Goal: Obtain resource: Download file/media

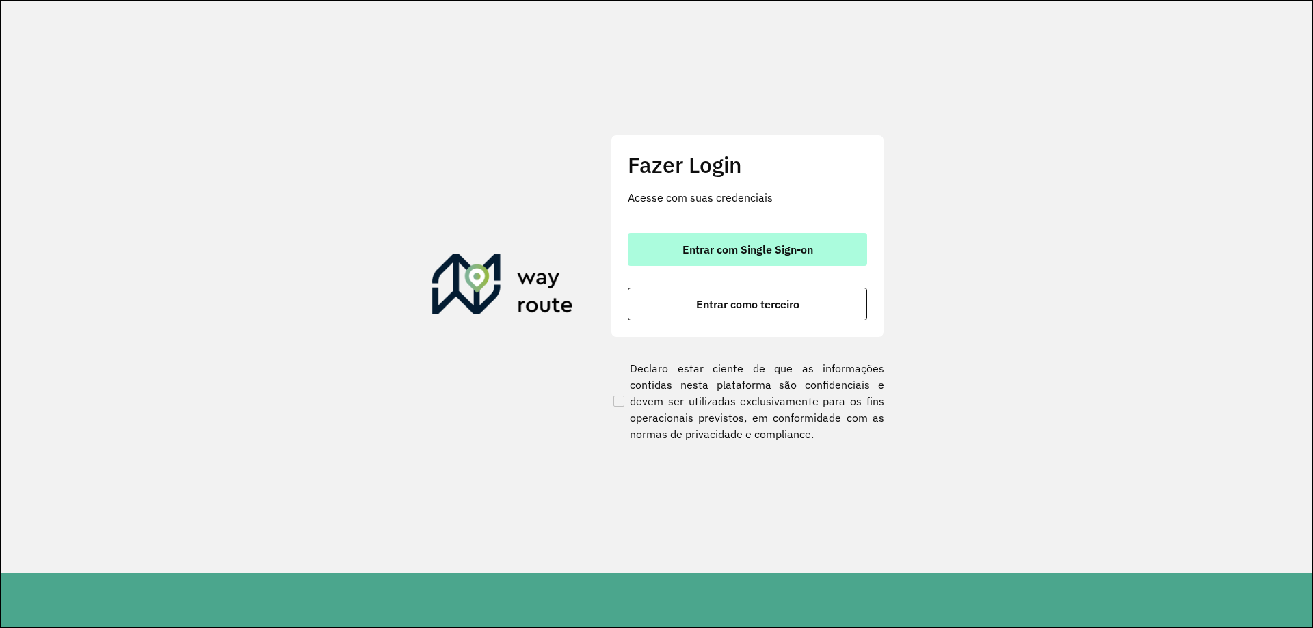
click at [722, 252] on span "Entrar com Single Sign-on" at bounding box center [747, 249] width 131 height 11
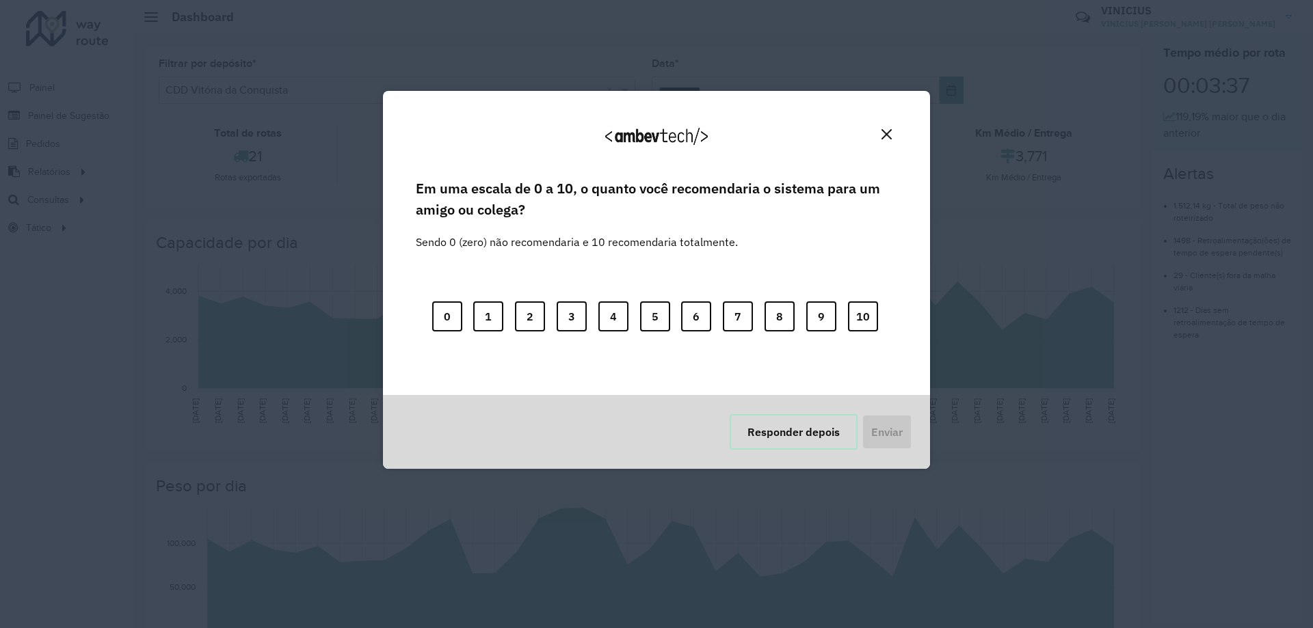
click at [793, 440] on button "Responder depois" at bounding box center [794, 432] width 128 height 36
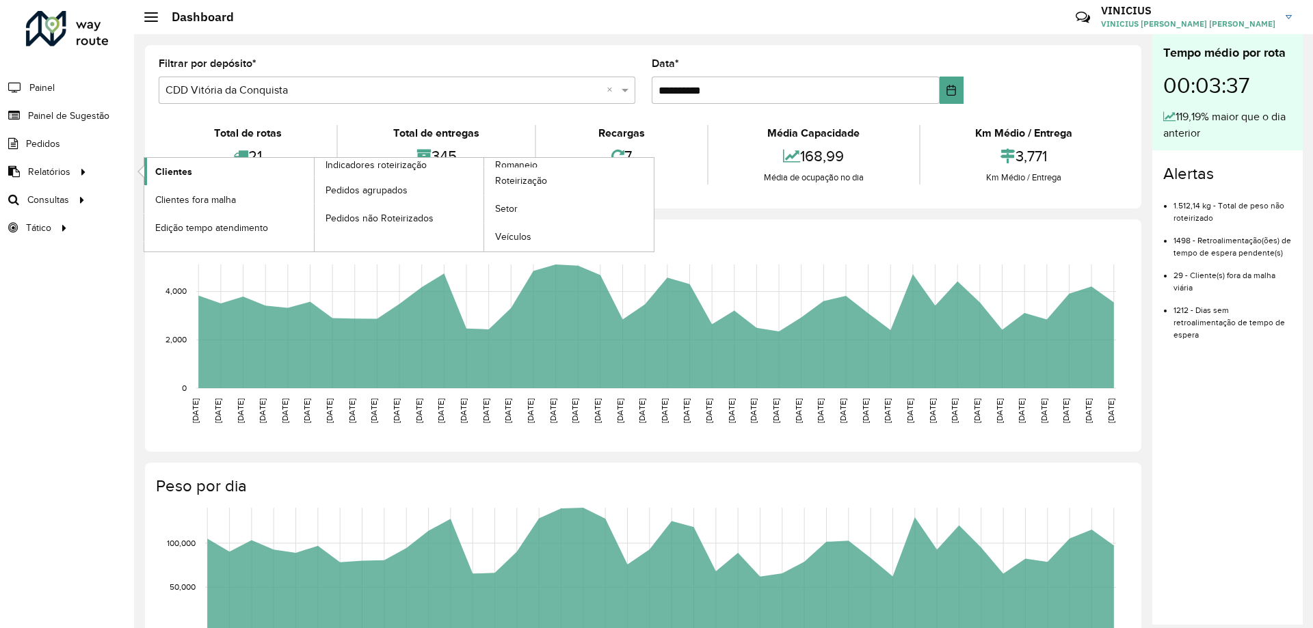
click at [189, 166] on span "Clientes" at bounding box center [173, 172] width 37 height 14
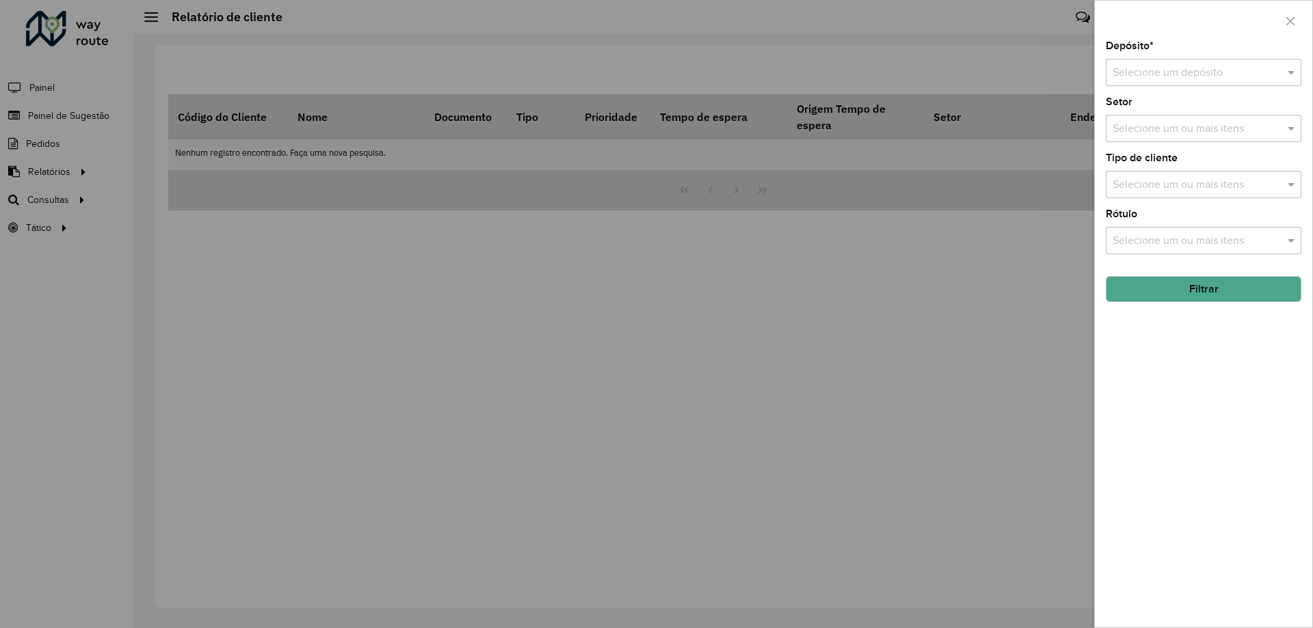
click at [1143, 64] on div "Selecione um depósito" at bounding box center [1204, 72] width 196 height 27
click at [1147, 137] on span "CDD Vitória da Conquista" at bounding box center [1173, 135] width 122 height 12
click at [1151, 284] on button "Filtrar" at bounding box center [1204, 289] width 196 height 26
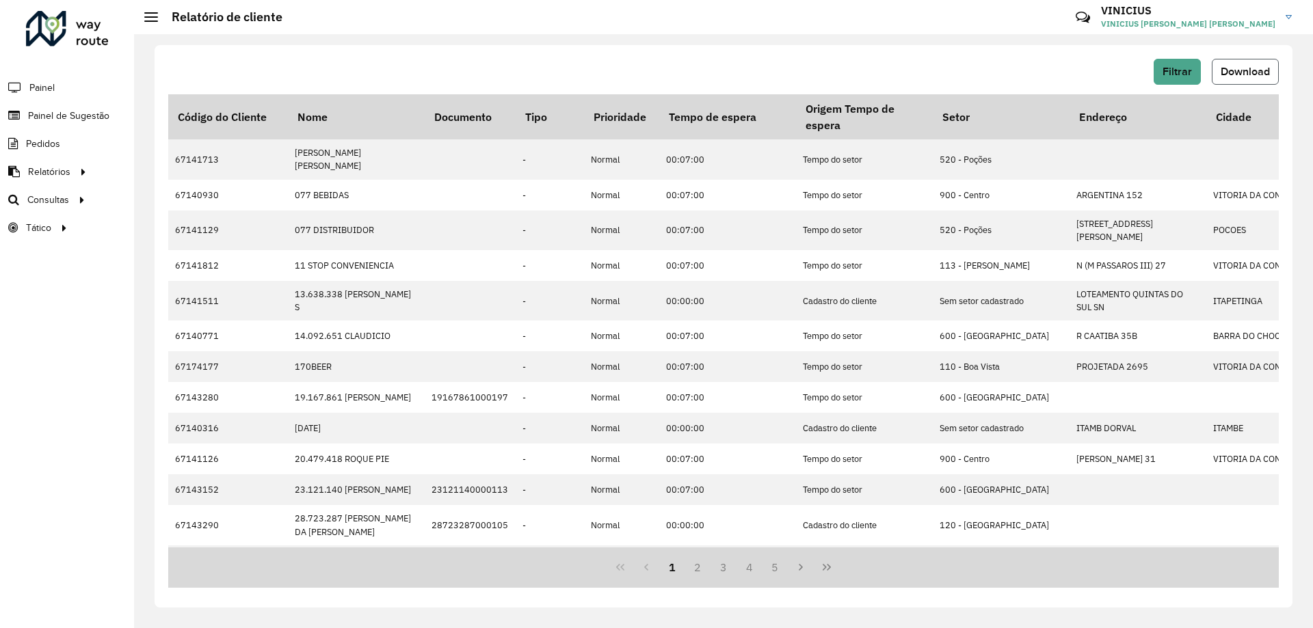
click at [1236, 76] on span "Download" at bounding box center [1245, 72] width 49 height 12
